Goal: Task Accomplishment & Management: Manage account settings

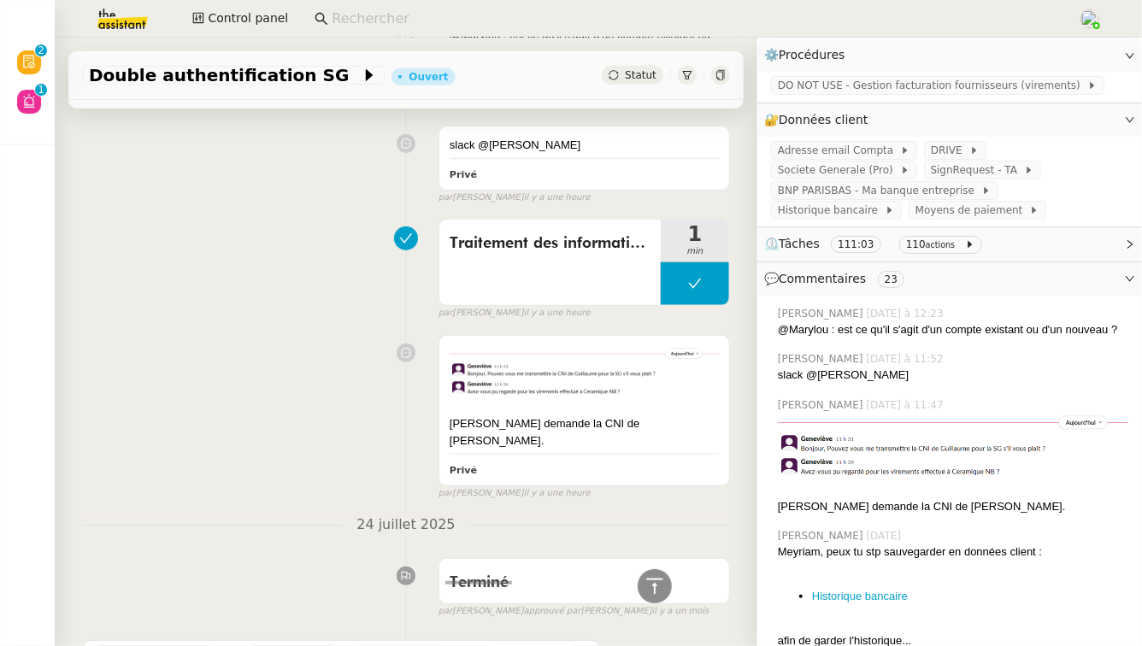
scroll to position [565, 0]
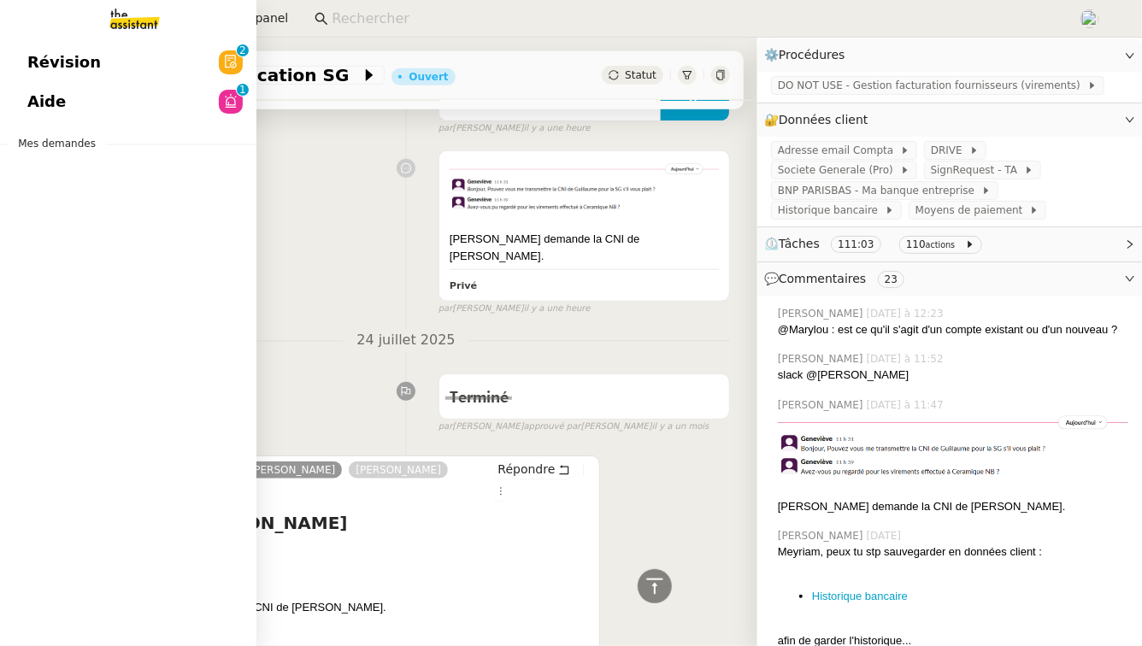
click at [73, 123] on div "Révision 0 1 2 3 4 5 6 7 8 9 Aide 0 1 2 3 4 5 6 7 8 9 Mes demandes" at bounding box center [128, 342] width 256 height 609
click at [90, 90] on link "Aide 0 1 2 3 4 5 6 7 8 9" at bounding box center [128, 101] width 256 height 39
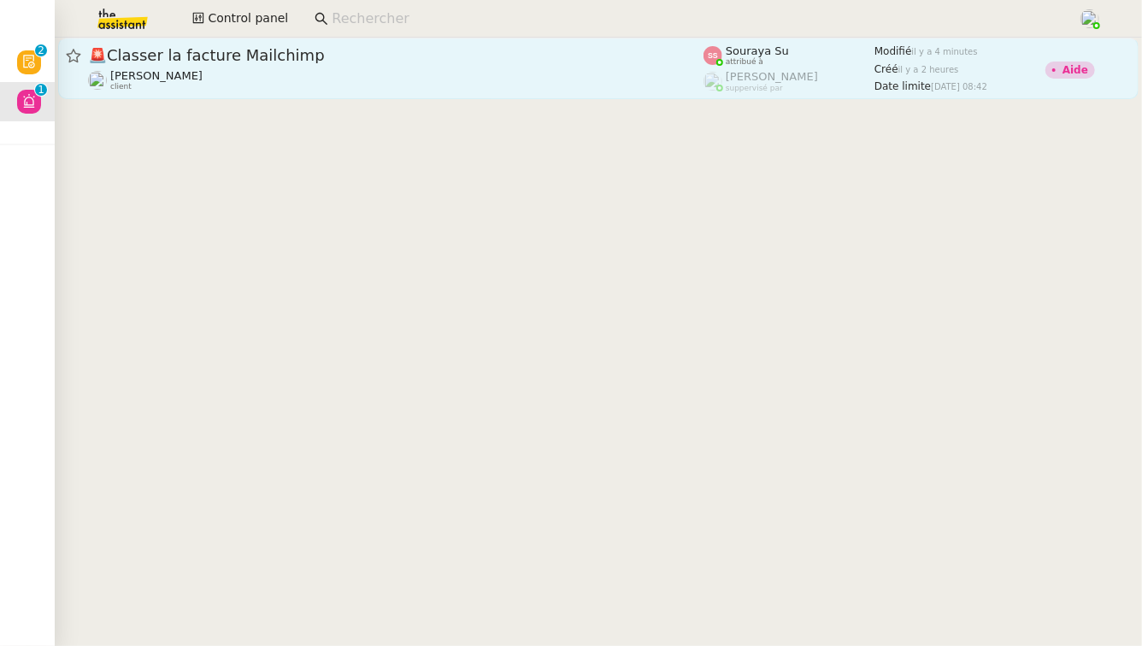
click at [387, 62] on span "🚨 Classer la facture Mailchimp" at bounding box center [396, 55] width 616 height 15
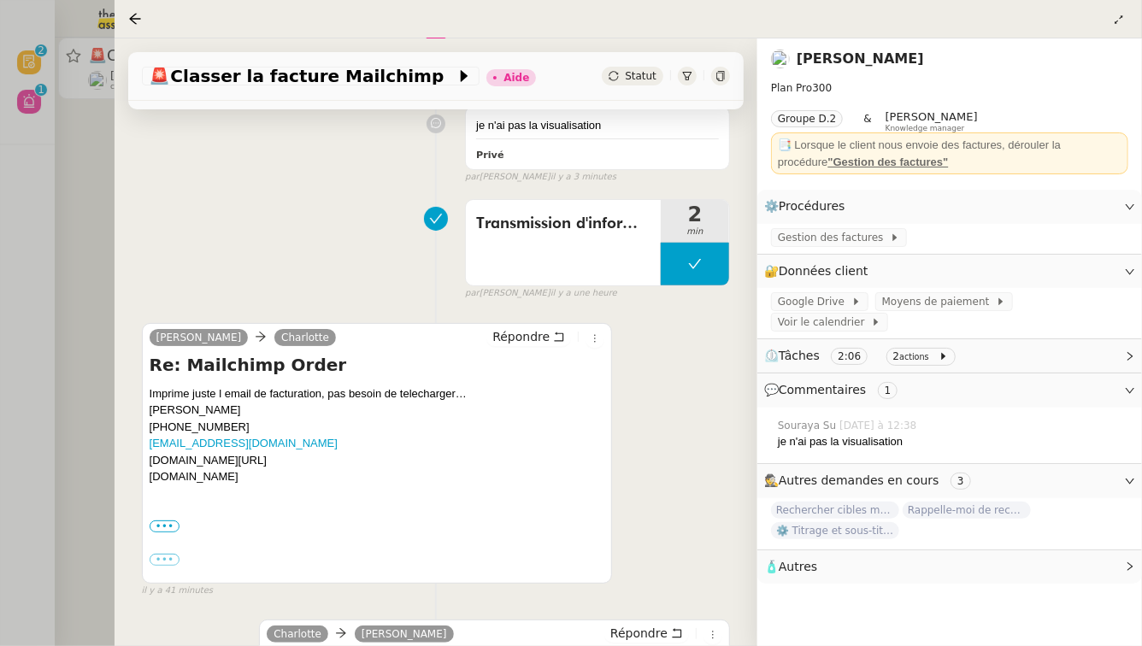
scroll to position [310, 0]
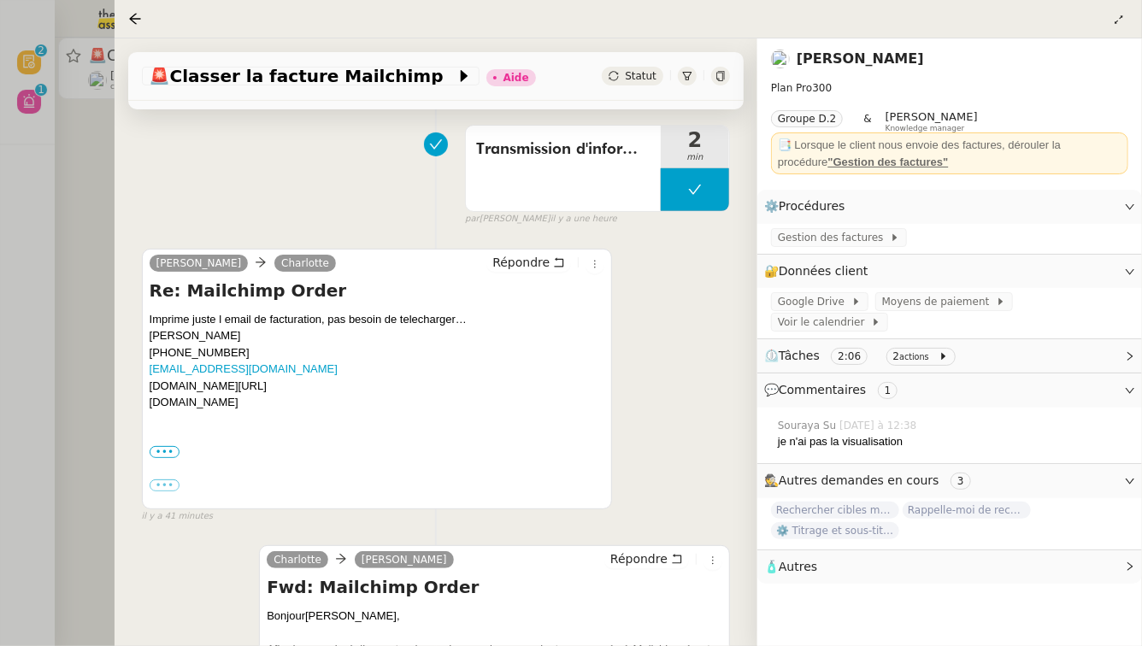
click at [68, 246] on div at bounding box center [571, 323] width 1142 height 646
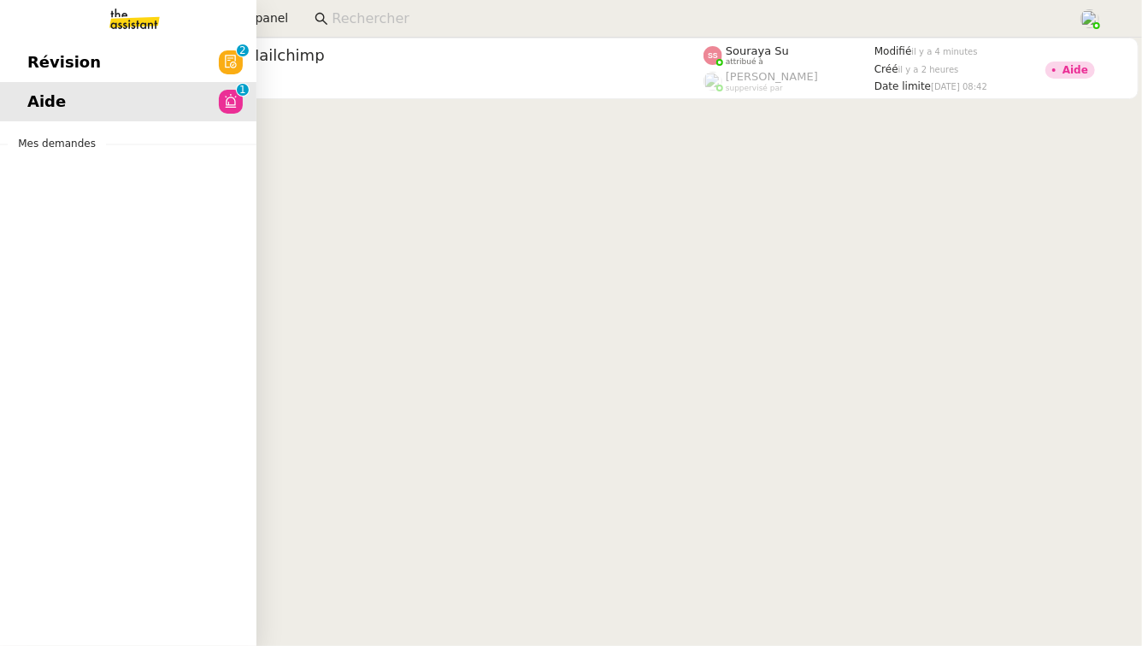
drag, startPoint x: 30, startPoint y: 60, endPoint x: 78, endPoint y: 60, distance: 47.9
click at [31, 60] on span "Révision" at bounding box center [64, 63] width 74 height 26
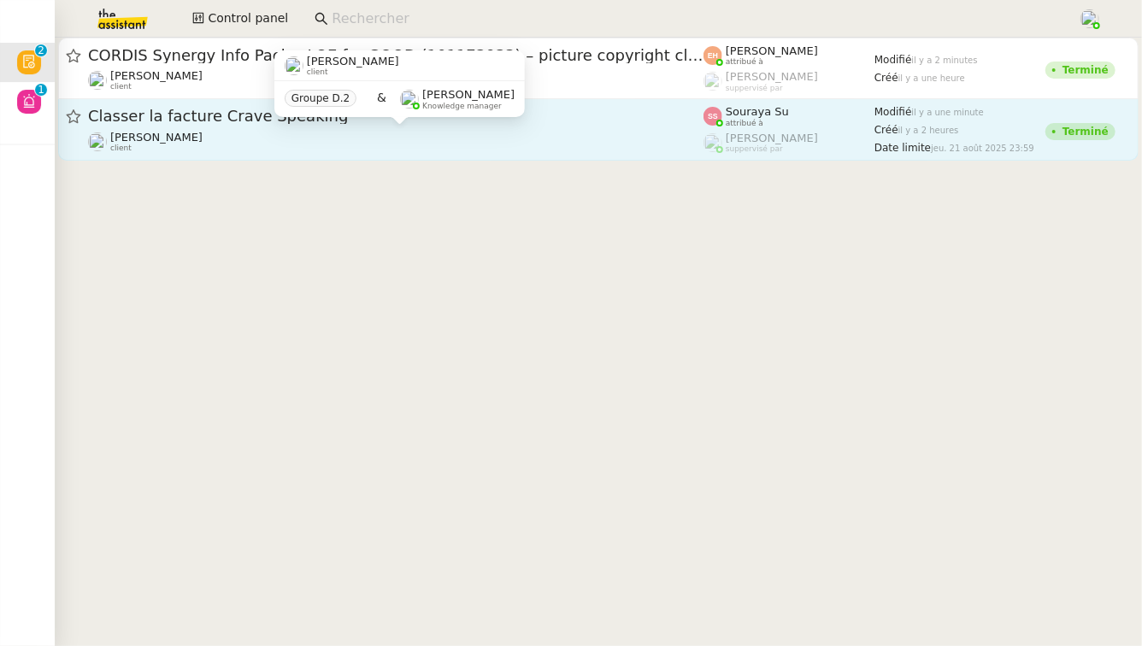
click at [361, 141] on div "[PERSON_NAME] client" at bounding box center [396, 142] width 616 height 22
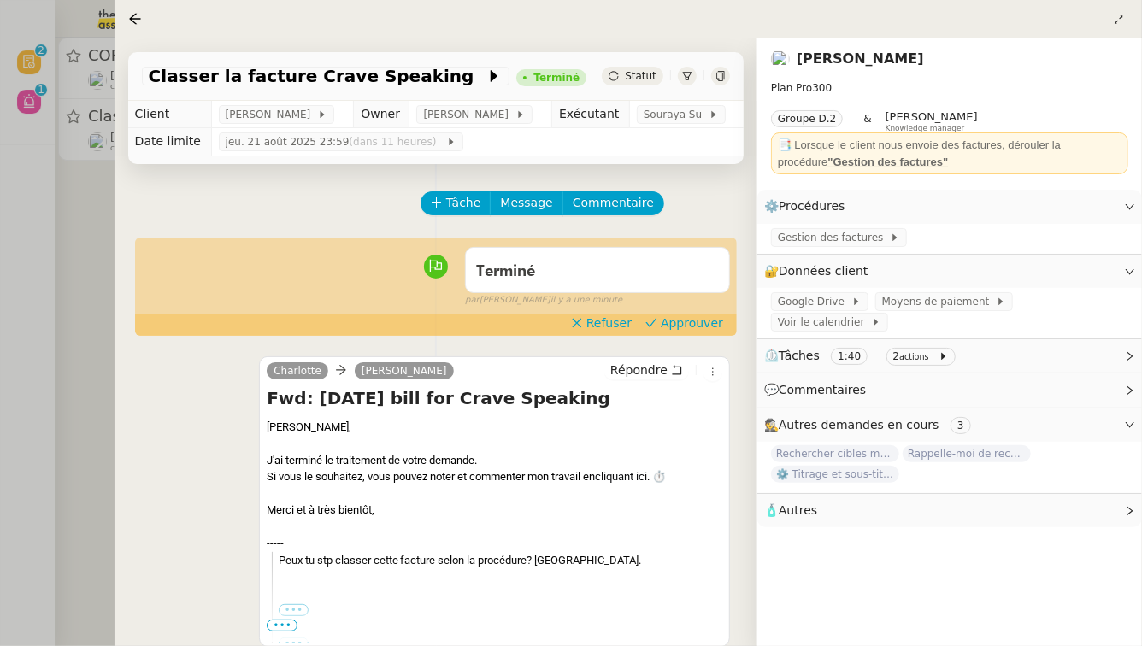
click at [44, 309] on div at bounding box center [571, 323] width 1142 height 646
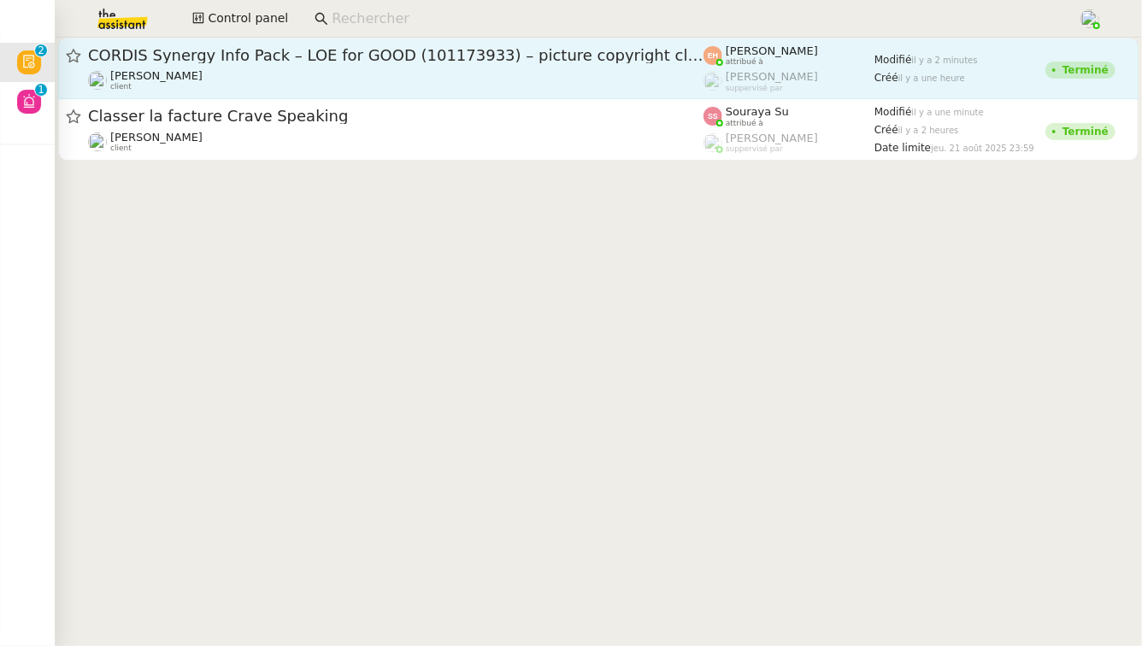
click at [280, 48] on span "CORDIS Synergy Info Pack – LOE for GOOD (101173933) – picture copyright clearan…" at bounding box center [396, 55] width 616 height 15
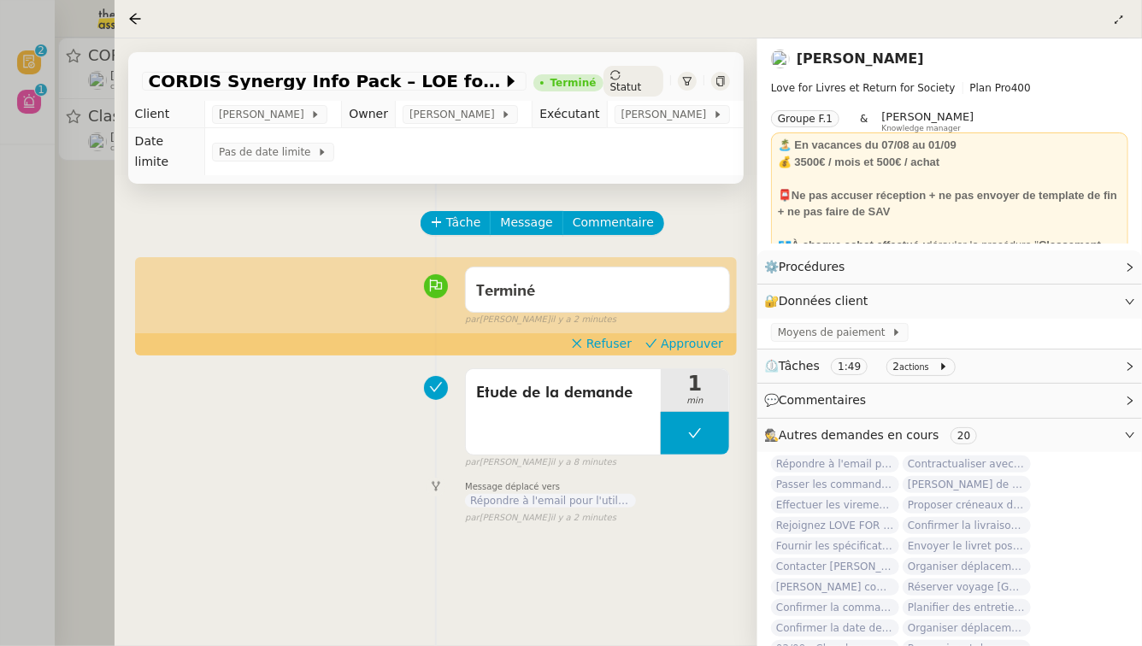
click at [43, 287] on div at bounding box center [571, 323] width 1142 height 646
